Goal: Task Accomplishment & Management: Complete application form

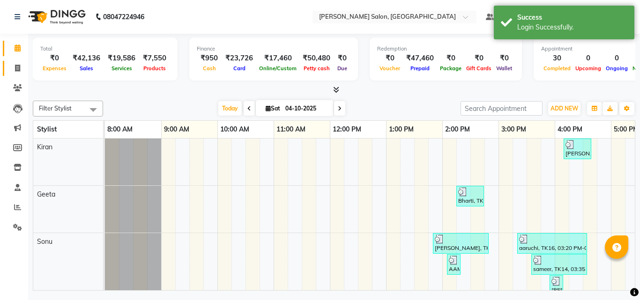
click at [17, 67] on icon at bounding box center [17, 68] width 5 height 7
select select "7229"
select select "service"
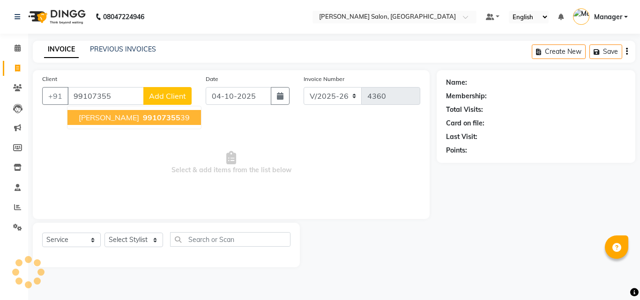
click at [148, 117] on ngb-highlight "99107355 39" at bounding box center [165, 117] width 49 height 9
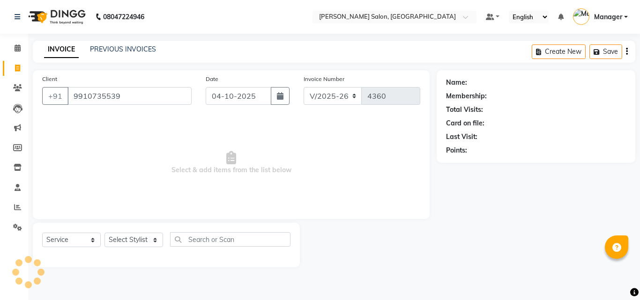
type input "9910735539"
select select "1: Object"
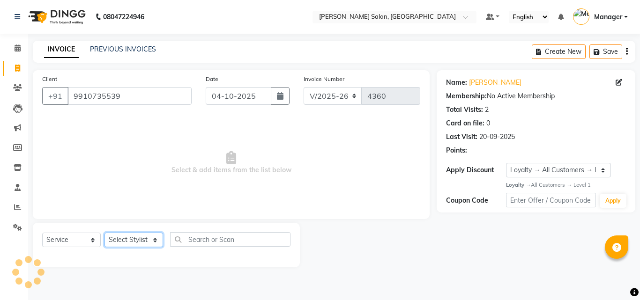
click at [152, 244] on select "Select Stylist BHOLU Geeta [PERSON_NAME] [PERSON_NAME] [PERSON_NAME] PEDI Manag…" at bounding box center [133, 240] width 59 height 15
select select "85753"
click at [104, 233] on select "Select Stylist BHOLU Geeta [PERSON_NAME] [PERSON_NAME] [PERSON_NAME] PEDI Manag…" at bounding box center [133, 240] width 59 height 15
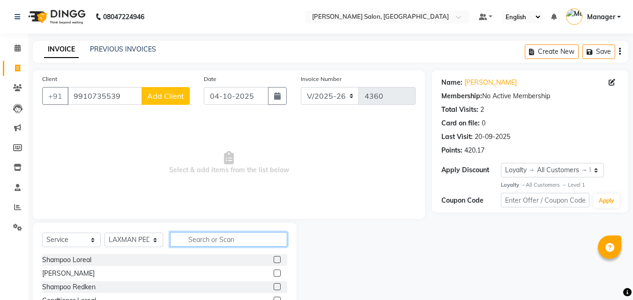
click at [212, 244] on input "text" at bounding box center [228, 239] width 117 height 15
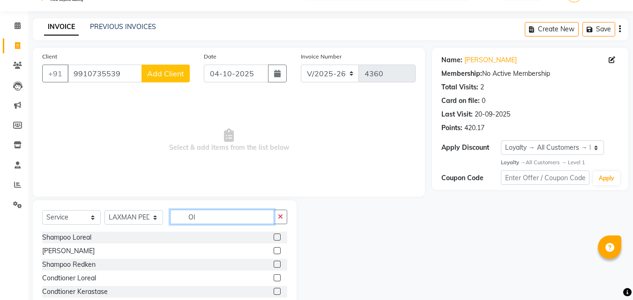
scroll to position [8, 0]
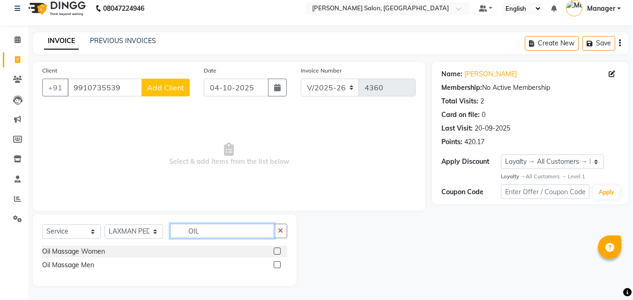
type input "OIL"
click at [278, 252] on label at bounding box center [277, 251] width 7 height 7
click at [278, 252] on input "checkbox" at bounding box center [277, 252] width 6 height 6
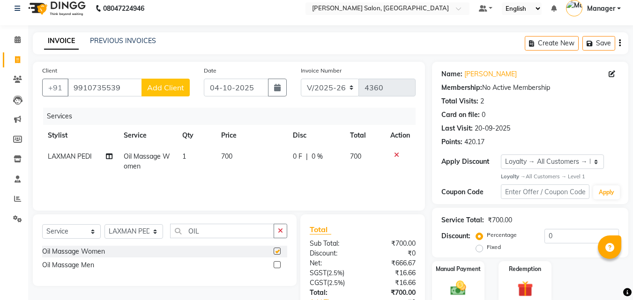
checkbox input "false"
click at [160, 233] on select "Select Stylist BHOLU Geeta [PERSON_NAME] [PERSON_NAME] [PERSON_NAME] PEDI Manag…" at bounding box center [133, 231] width 59 height 15
click at [233, 231] on input "OIL" at bounding box center [222, 231] width 104 height 15
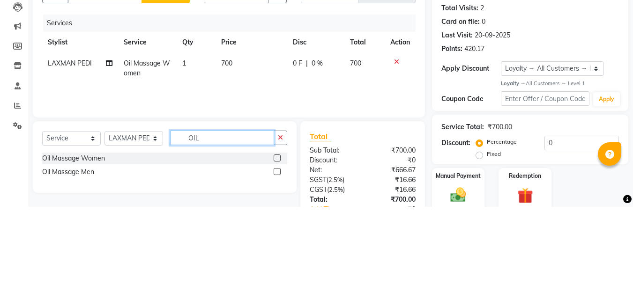
scroll to position [22, 0]
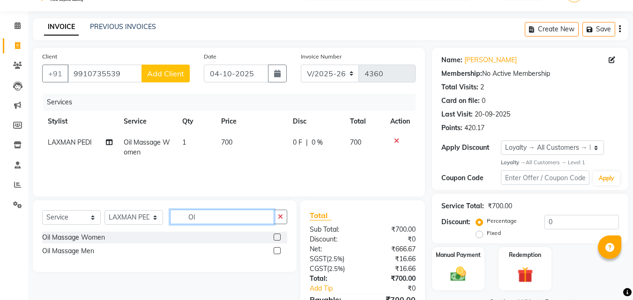
type input "O"
type input "SHA"
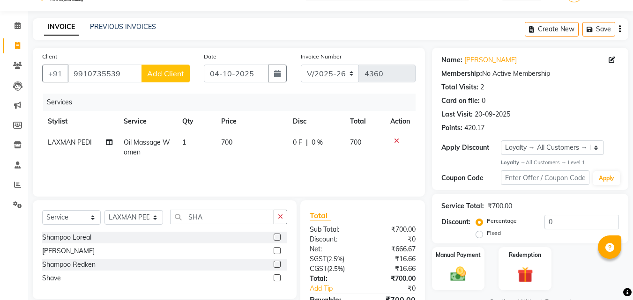
click at [278, 238] on label at bounding box center [277, 237] width 7 height 7
click at [278, 238] on input "checkbox" at bounding box center [277, 238] width 6 height 6
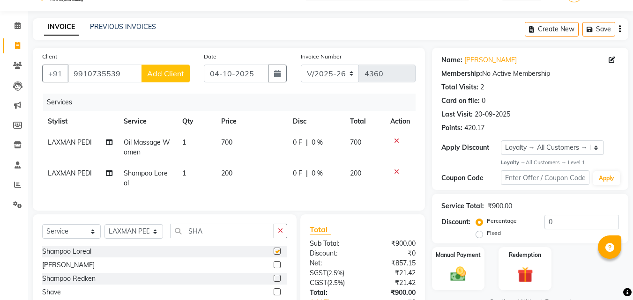
checkbox input "false"
click at [396, 173] on icon at bounding box center [396, 172] width 5 height 7
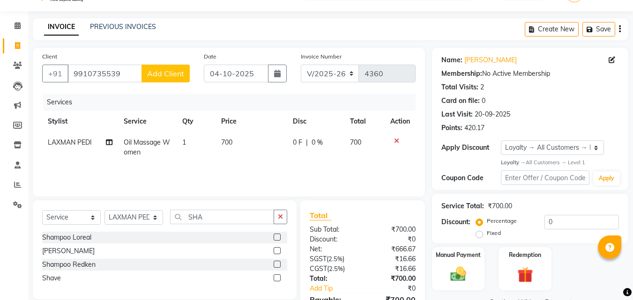
click at [281, 253] on label at bounding box center [277, 250] width 7 height 7
click at [280, 253] on input "checkbox" at bounding box center [277, 251] width 6 height 6
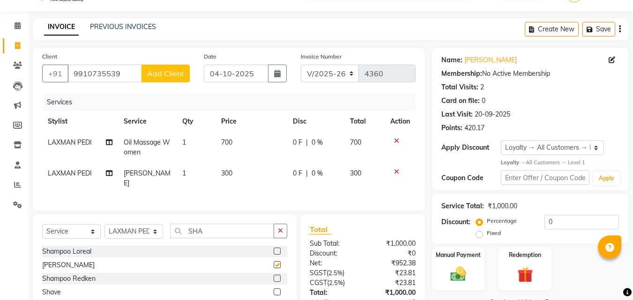
checkbox input "false"
click at [216, 238] on input "SHA" at bounding box center [222, 231] width 104 height 15
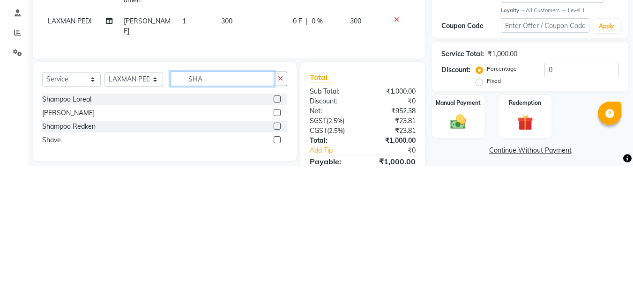
scroll to position [44, 0]
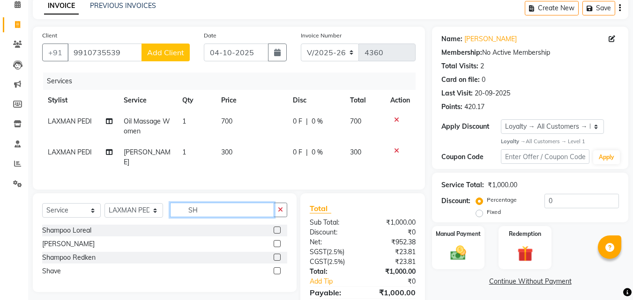
type input "S"
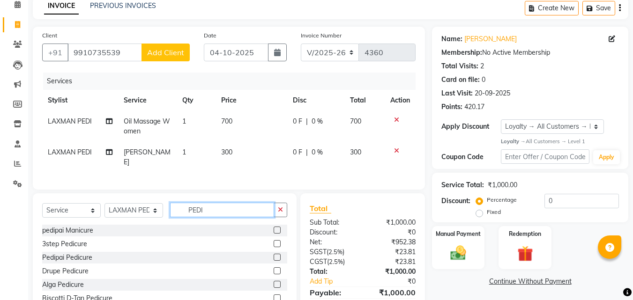
type input "PEDI"
click at [278, 261] on label at bounding box center [277, 257] width 7 height 7
click at [278, 261] on input "checkbox" at bounding box center [277, 258] width 6 height 6
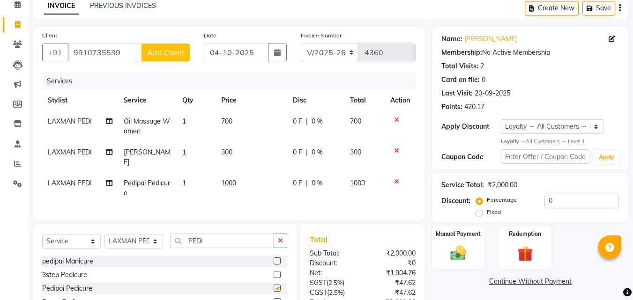
checkbox input "false"
click at [155, 249] on select "Select Stylist BHOLU Geeta [PERSON_NAME] [PERSON_NAME] [PERSON_NAME] PEDI Manag…" at bounding box center [133, 241] width 59 height 15
click at [104, 241] on select "Select Stylist BHOLU Geeta [PERSON_NAME] [PERSON_NAME] [PERSON_NAME] PEDI Manag…" at bounding box center [133, 241] width 59 height 15
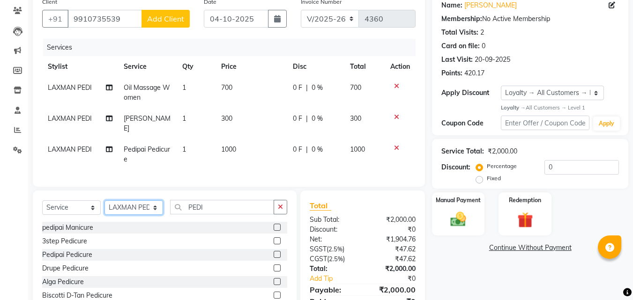
scroll to position [78, 0]
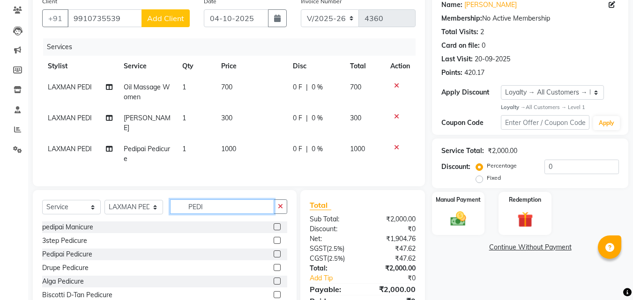
click at [237, 214] on input "PEDI" at bounding box center [222, 207] width 104 height 15
type input "P"
type input "M"
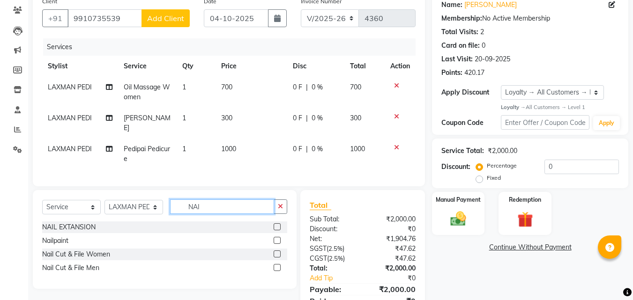
type input "NAI"
click at [277, 244] on label at bounding box center [277, 240] width 7 height 7
click at [277, 244] on input "checkbox" at bounding box center [277, 241] width 6 height 6
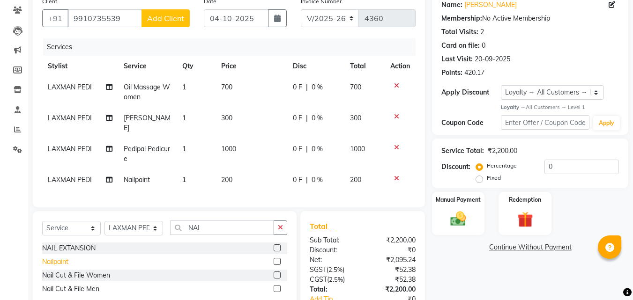
click at [44, 267] on div "Nailpaint" at bounding box center [55, 262] width 26 height 10
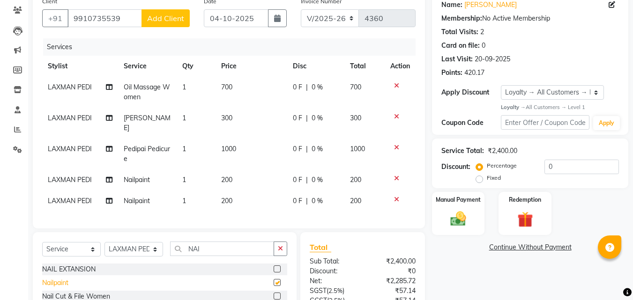
checkbox input "false"
click at [396, 197] on icon at bounding box center [396, 199] width 5 height 7
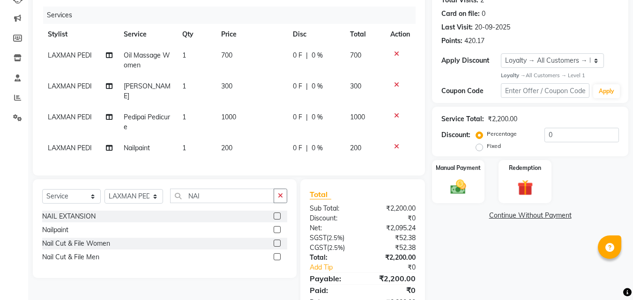
scroll to position [110, 0]
click at [227, 202] on input "NAI" at bounding box center [222, 195] width 104 height 15
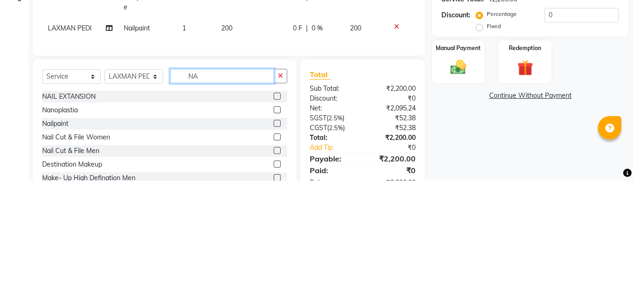
type input "N"
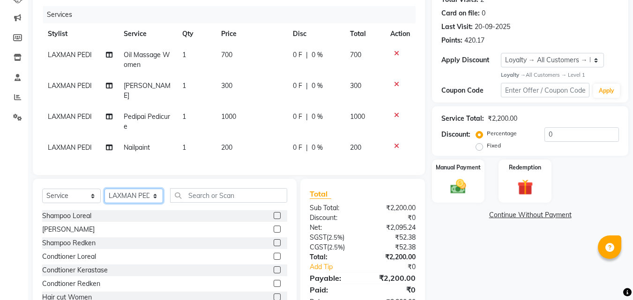
click at [151, 203] on select "Select Stylist BHOLU Geeta [PERSON_NAME] [PERSON_NAME] [PERSON_NAME] PEDI Manag…" at bounding box center [133, 196] width 59 height 15
select select "69689"
click at [104, 196] on select "Select Stylist BHOLU Geeta [PERSON_NAME] [PERSON_NAME] [PERSON_NAME] PEDI Manag…" at bounding box center [133, 196] width 59 height 15
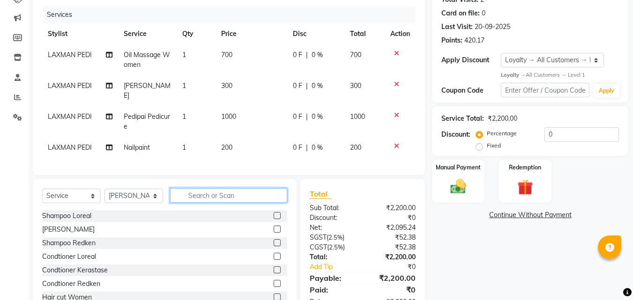
click at [225, 203] on input "text" at bounding box center [228, 195] width 117 height 15
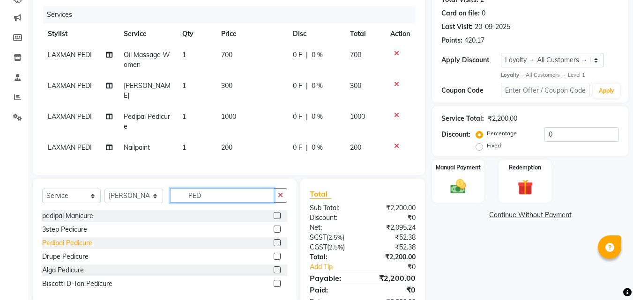
type input "PED"
click at [81, 248] on div "Pedipai Pedicure" at bounding box center [67, 243] width 50 height 10
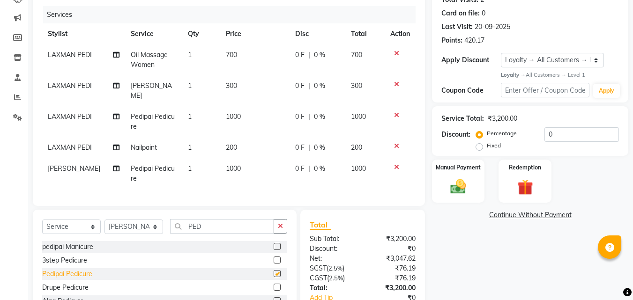
checkbox input "false"
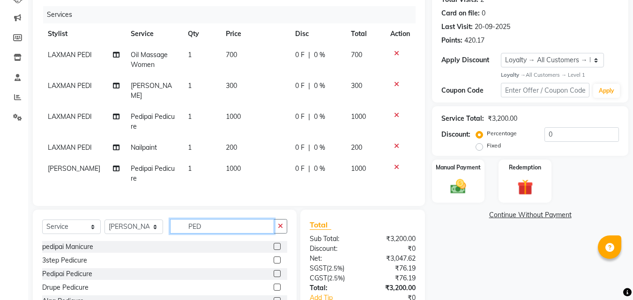
click at [223, 234] on input "PED" at bounding box center [222, 226] width 104 height 15
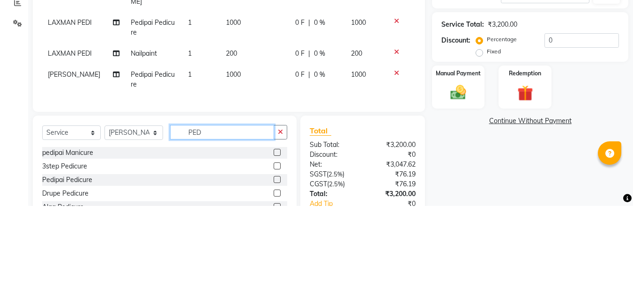
scroll to position [127, 0]
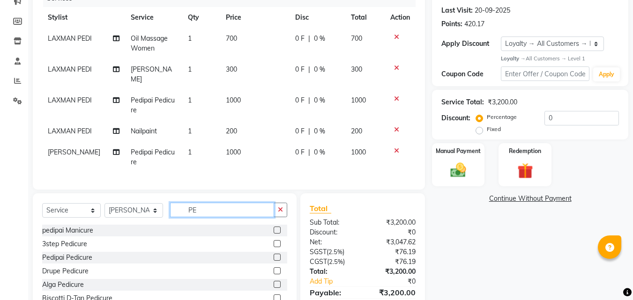
type input "P"
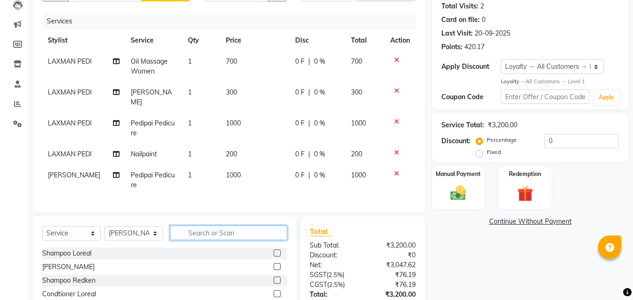
scroll to position [102, 0]
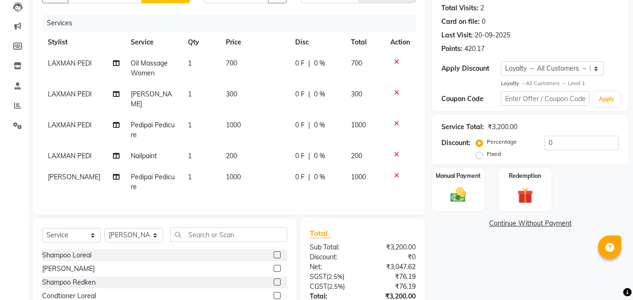
click at [248, 64] on td "700" at bounding box center [254, 68] width 69 height 31
select select "85753"
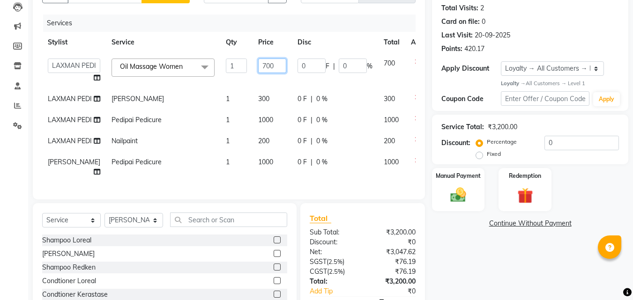
click at [258, 62] on input "700" at bounding box center [272, 66] width 28 height 15
type input "735"
click at [253, 100] on td "300" at bounding box center [272, 99] width 39 height 21
select select "85753"
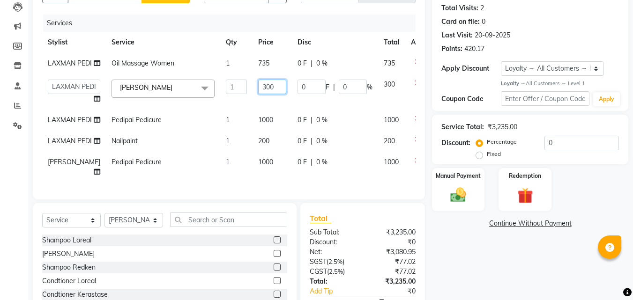
click at [260, 94] on input "300" at bounding box center [272, 87] width 28 height 15
type input "315"
click at [260, 131] on td "1000" at bounding box center [272, 120] width 39 height 21
select select "85753"
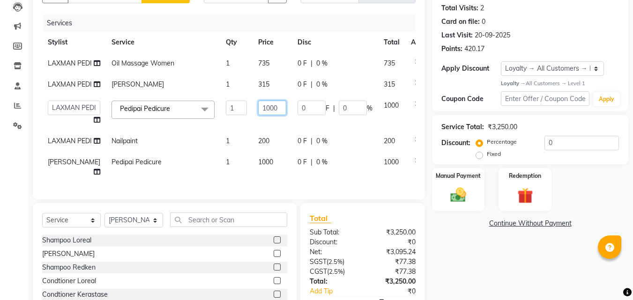
click at [258, 115] on input "1000" at bounding box center [272, 108] width 28 height 15
type input "1050"
click at [250, 171] on tbody "LAXMAN PEDI Oil Massage Women 1 735 0 F | 0 % 735 LAXMAN PEDI Shampoo Kerastase…" at bounding box center [239, 118] width 394 height 130
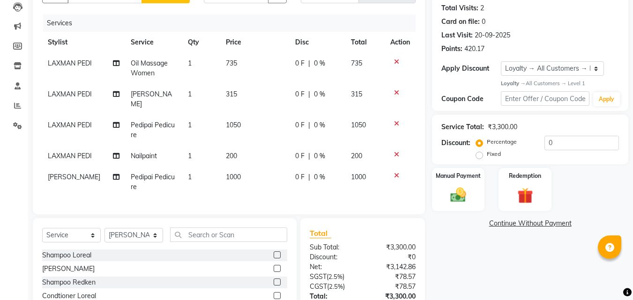
click at [243, 158] on td "200" at bounding box center [254, 156] width 69 height 21
select select "85753"
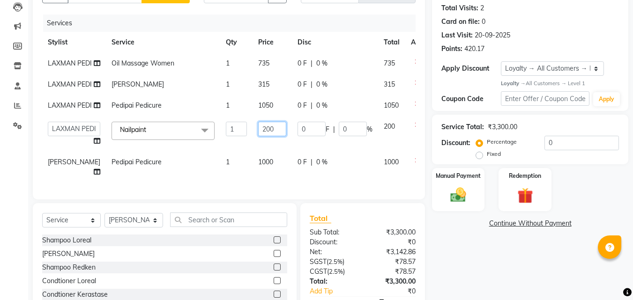
click at [258, 136] on input "200" at bounding box center [272, 129] width 28 height 15
type input "210"
click at [255, 190] on div "Services Stylist Service Qty Price Disc Total Action LAXMAN PEDI Oil Massage Wo…" at bounding box center [228, 103] width 373 height 176
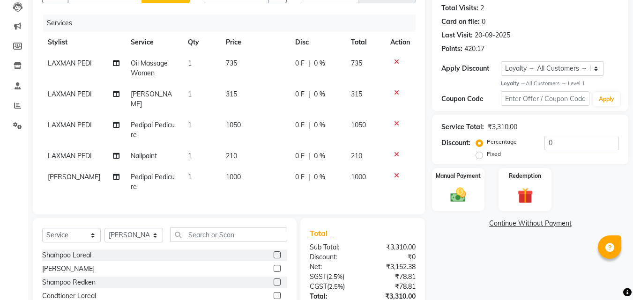
click at [248, 175] on td "1000" at bounding box center [254, 182] width 69 height 31
select select "69689"
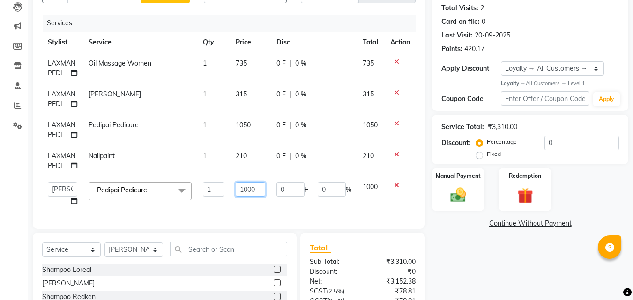
click at [259, 189] on input "1000" at bounding box center [251, 189] width 30 height 15
type input "1050"
click at [326, 206] on div "Services Stylist Service Qty Price Disc Total Action LAXMAN PEDI Oil Massage Wo…" at bounding box center [228, 117] width 373 height 205
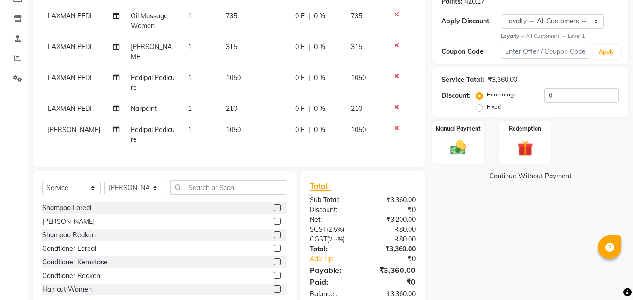
scroll to position [179, 0]
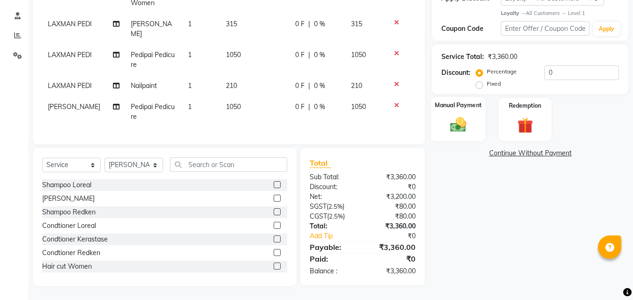
click at [464, 116] on img at bounding box center [458, 125] width 26 height 19
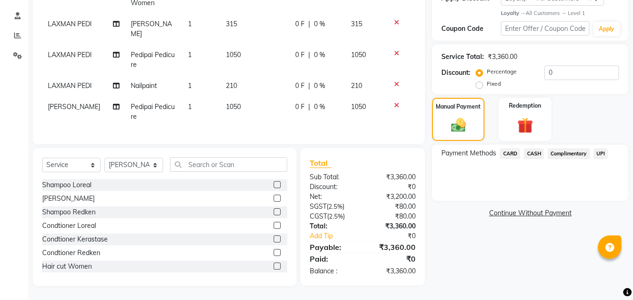
click at [514, 149] on span "CARD" at bounding box center [510, 154] width 20 height 11
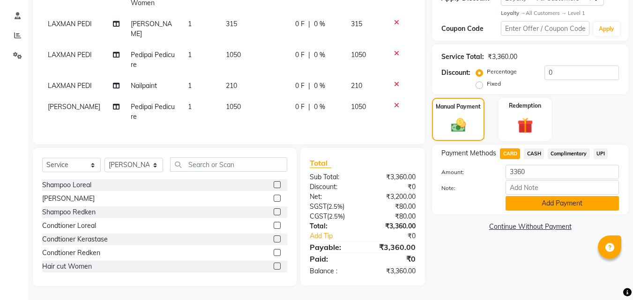
click at [561, 200] on button "Add Payment" at bounding box center [562, 203] width 113 height 15
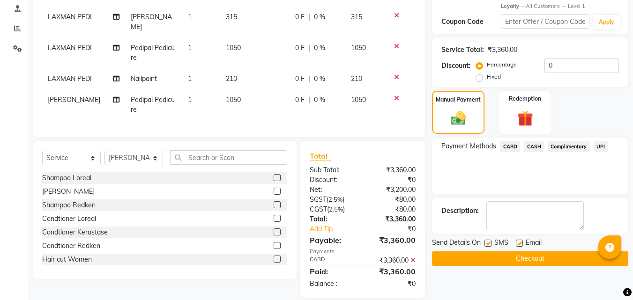
click at [554, 260] on button "Checkout" at bounding box center [530, 259] width 196 height 15
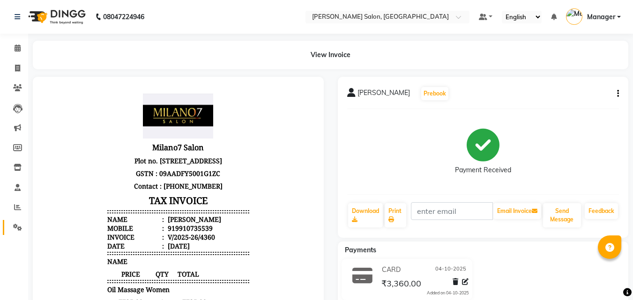
click at [20, 223] on span at bounding box center [17, 228] width 16 height 11
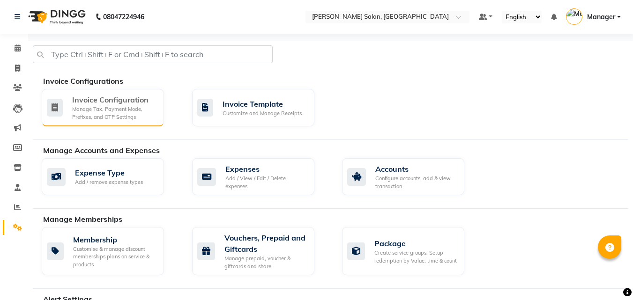
click at [127, 119] on div "Manage Tax, Payment Mode, Prefixes, and OTP Settings" at bounding box center [114, 112] width 84 height 15
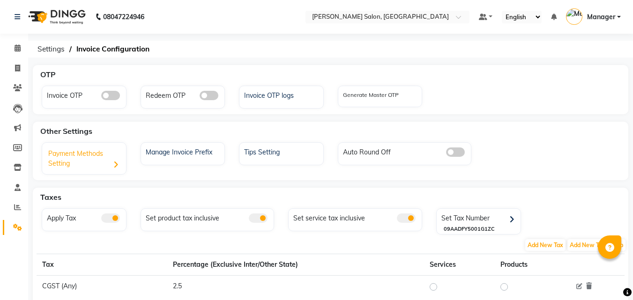
click at [114, 164] on icon at bounding box center [115, 165] width 5 height 8
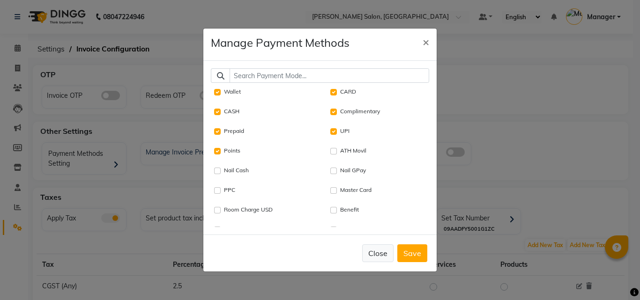
click at [378, 250] on button "Close" at bounding box center [377, 254] width 31 height 18
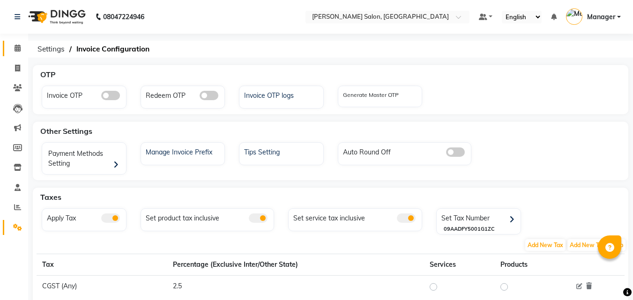
click at [18, 48] on icon at bounding box center [18, 48] width 6 height 7
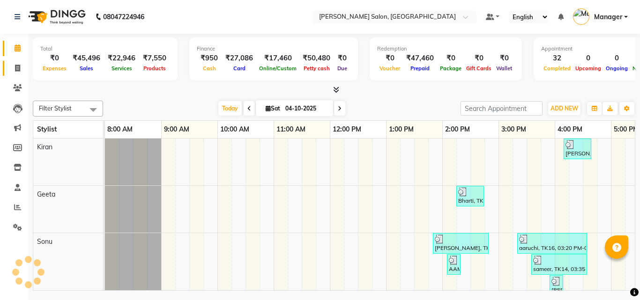
click at [12, 67] on span at bounding box center [17, 68] width 16 height 11
select select "service"
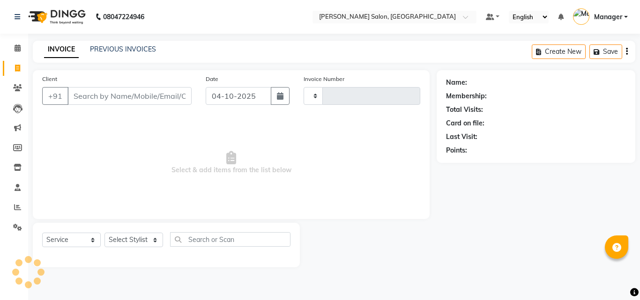
type input "4361"
select select "7229"
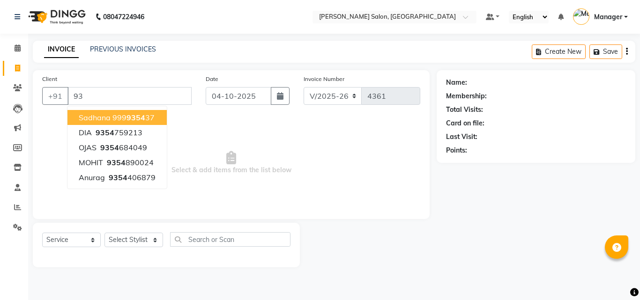
type input "9"
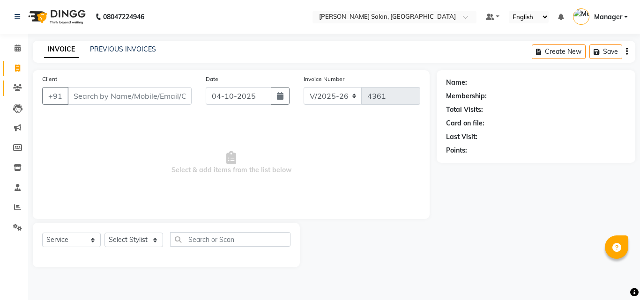
click at [17, 88] on icon at bounding box center [17, 87] width 9 height 7
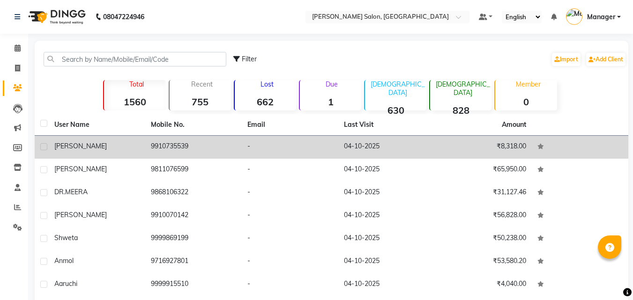
click at [166, 150] on td "9910735539" at bounding box center [193, 147] width 97 height 23
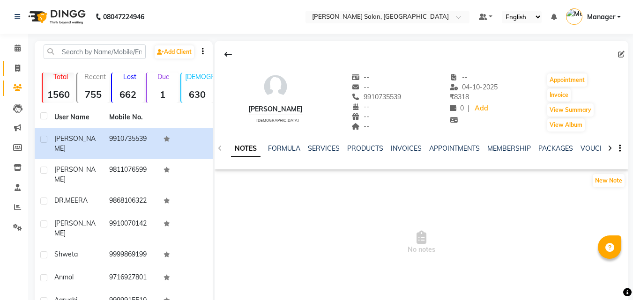
click at [15, 71] on icon at bounding box center [17, 68] width 5 height 7
select select "service"
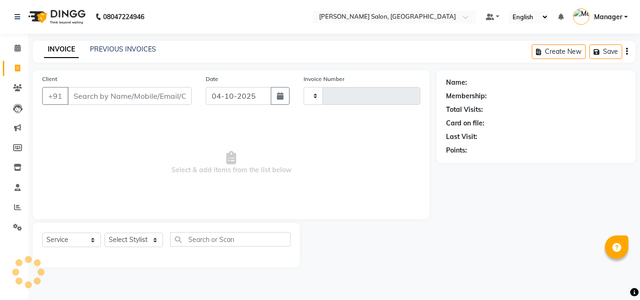
type input "4361"
select select "7229"
click at [142, 91] on input "Client" at bounding box center [129, 96] width 124 height 18
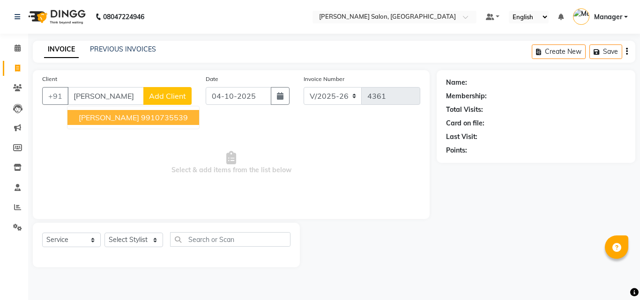
click at [141, 119] on ngb-highlight "9910735539" at bounding box center [164, 117] width 47 height 9
type input "9910735539"
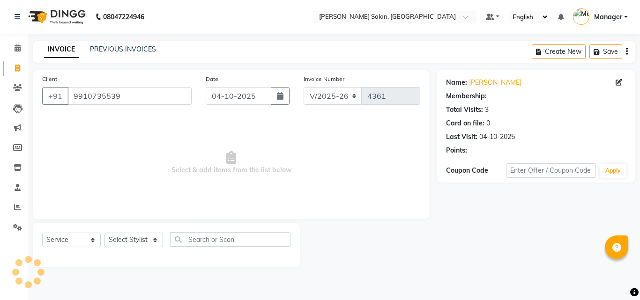
select select "1: Object"
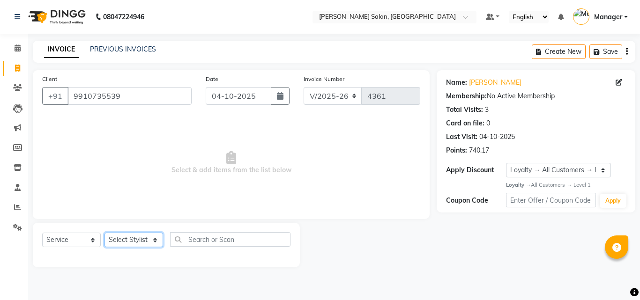
click at [138, 237] on select "Select Stylist BHOLU Geeta [PERSON_NAME] [PERSON_NAME] [PERSON_NAME] PEDI Manag…" at bounding box center [133, 240] width 59 height 15
select select "61919"
click at [104, 233] on select "Select Stylist BHOLU Geeta [PERSON_NAME] [PERSON_NAME] [PERSON_NAME] PEDI Manag…" at bounding box center [133, 240] width 59 height 15
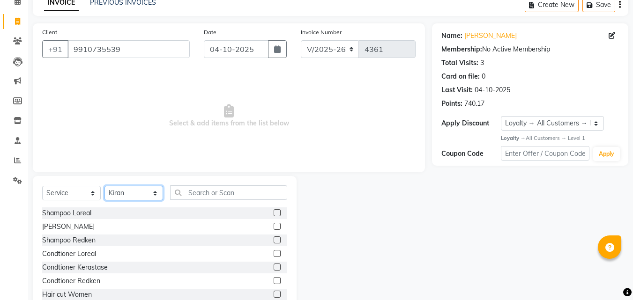
scroll to position [75, 0]
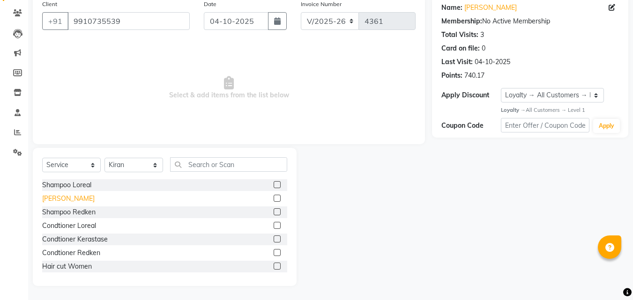
click at [82, 197] on div "[PERSON_NAME]" at bounding box center [68, 199] width 52 height 10
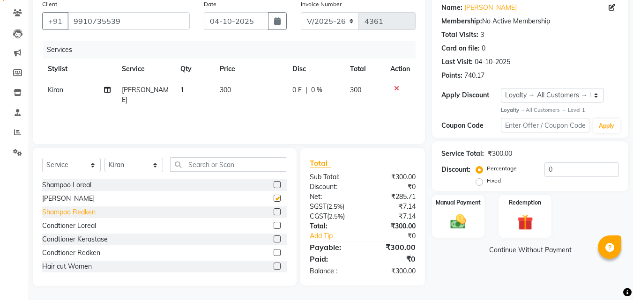
click at [77, 213] on div "Shampoo Redken" at bounding box center [68, 213] width 53 height 10
checkbox input "false"
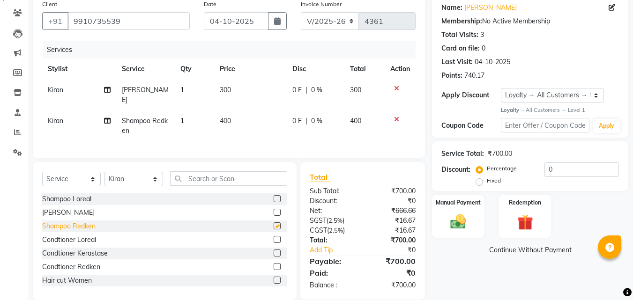
checkbox input "false"
click at [520, 221] on img at bounding box center [525, 222] width 25 height 19
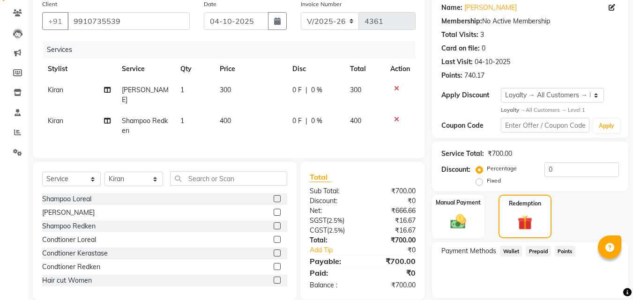
click at [570, 256] on span "Points" at bounding box center [565, 251] width 21 height 11
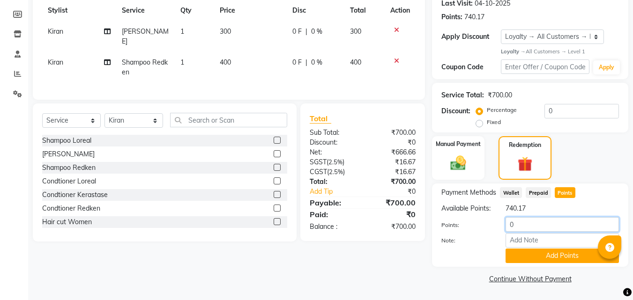
click at [530, 223] on input "0" at bounding box center [562, 224] width 113 height 15
click at [546, 253] on button "Add Points" at bounding box center [562, 256] width 113 height 15
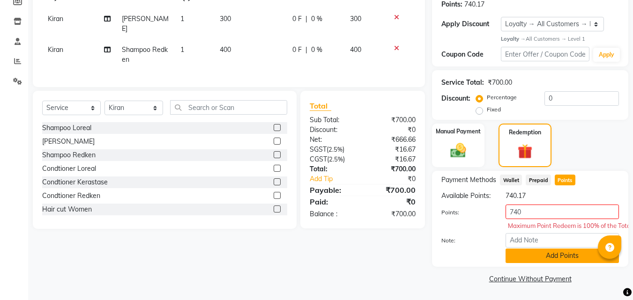
scroll to position [156, 0]
click at [544, 212] on input "740" at bounding box center [562, 212] width 113 height 15
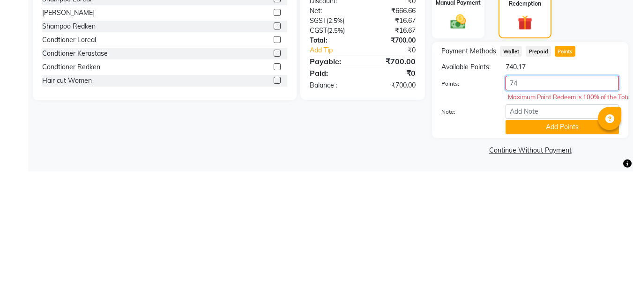
scroll to position [143, 0]
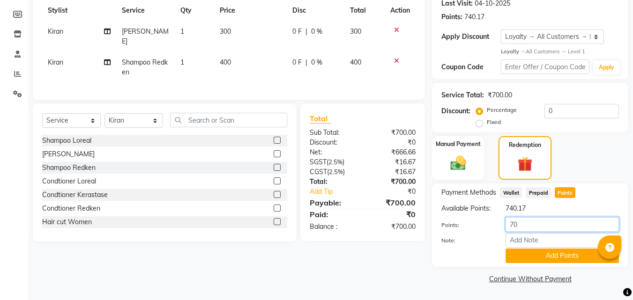
type input "700"
click at [548, 260] on button "Add Points" at bounding box center [562, 256] width 113 height 15
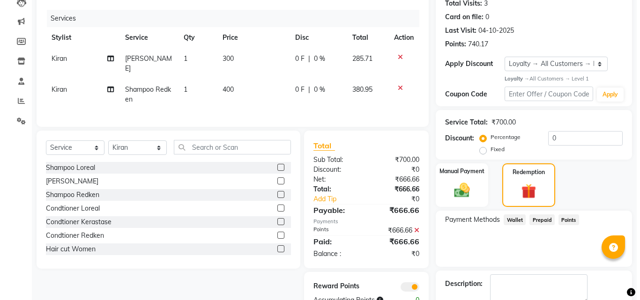
scroll to position [0, 0]
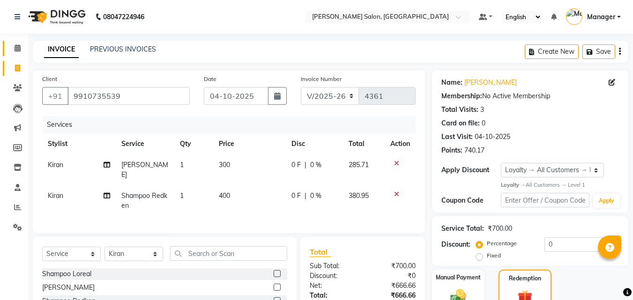
click at [19, 51] on icon at bounding box center [18, 48] width 6 height 7
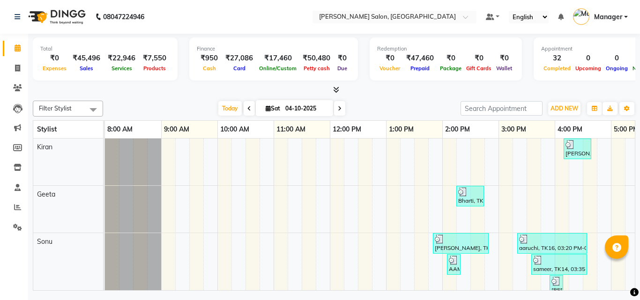
click at [615, 20] on span "Manager" at bounding box center [608, 17] width 28 height 10
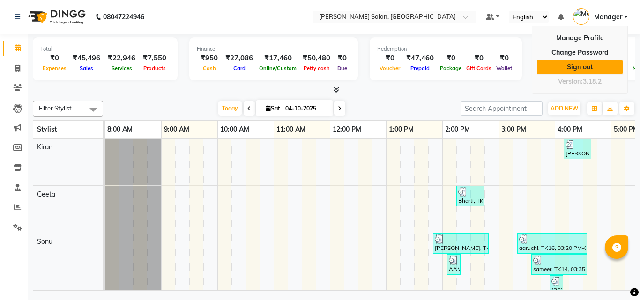
click at [581, 70] on link "Sign out" at bounding box center [580, 67] width 86 height 15
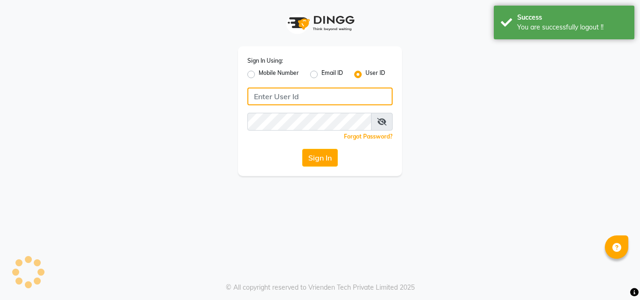
type input "9266285232"
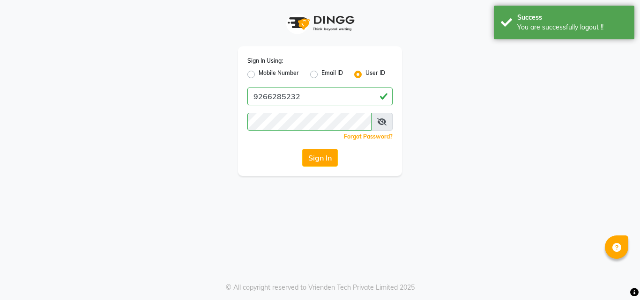
click at [259, 74] on label "Mobile Number" at bounding box center [279, 74] width 40 height 11
click at [259, 74] on input "Mobile Number" at bounding box center [262, 72] width 6 height 6
radio input "true"
radio input "false"
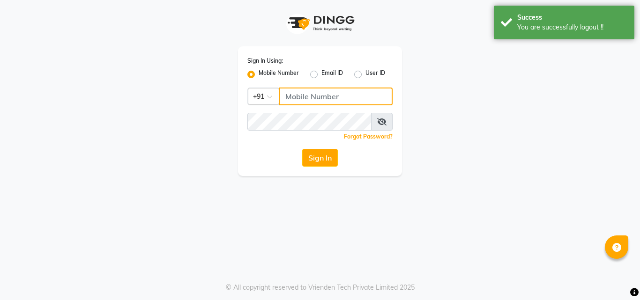
click at [292, 99] on input "Username" at bounding box center [336, 97] width 114 height 18
type input "5"
type input "8"
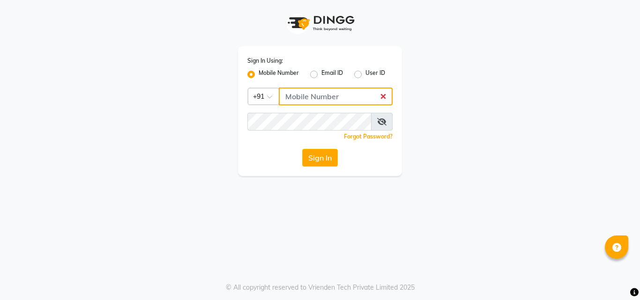
paste input "8826700024"
type input "8826700024"
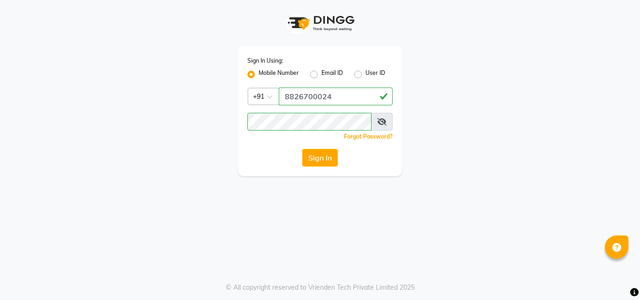
click at [275, 165] on div "Sign In" at bounding box center [319, 158] width 145 height 18
click at [313, 158] on button "Sign In" at bounding box center [320, 158] width 36 height 18
